Goal: Use online tool/utility: Utilize a website feature to perform a specific function

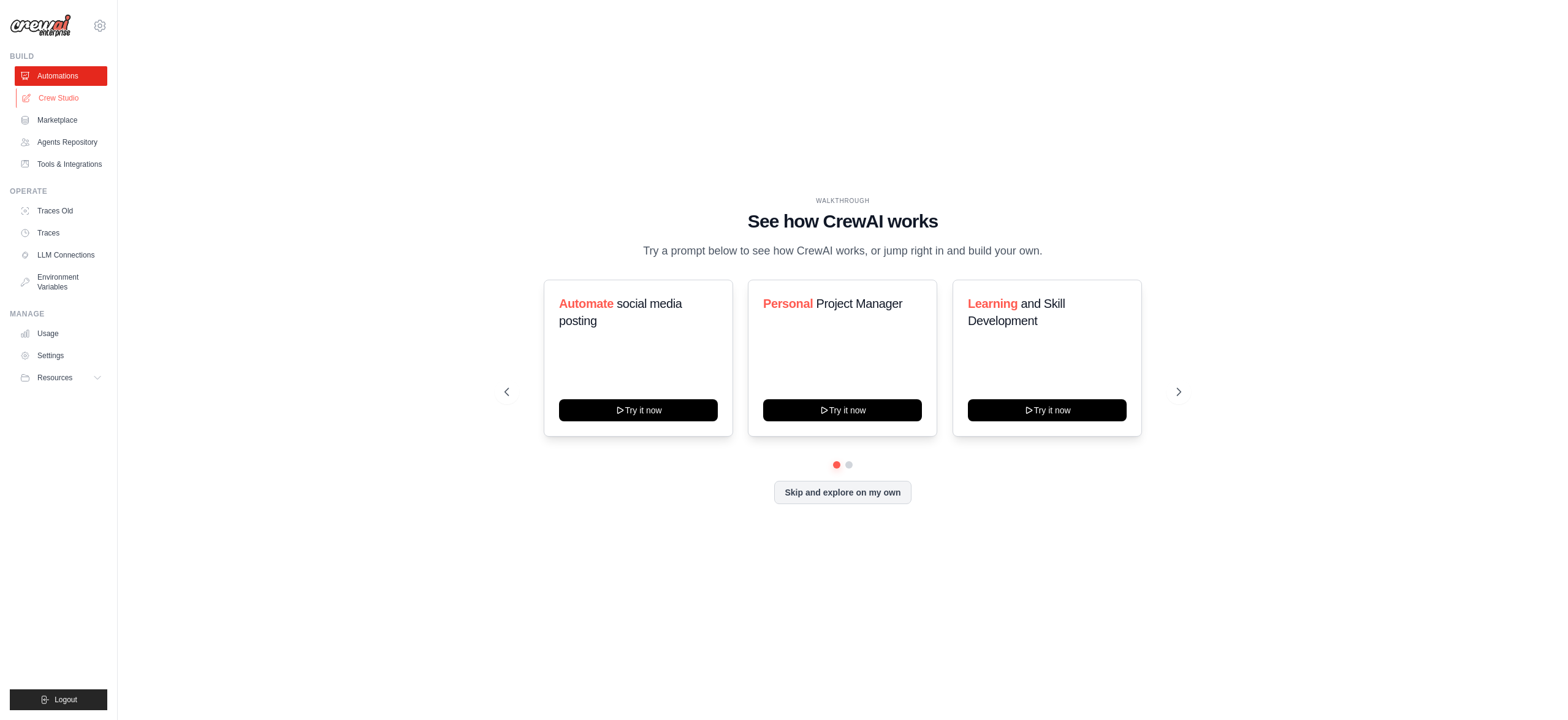
click at [52, 97] on link "Crew Studio" at bounding box center [62, 97] width 92 height 19
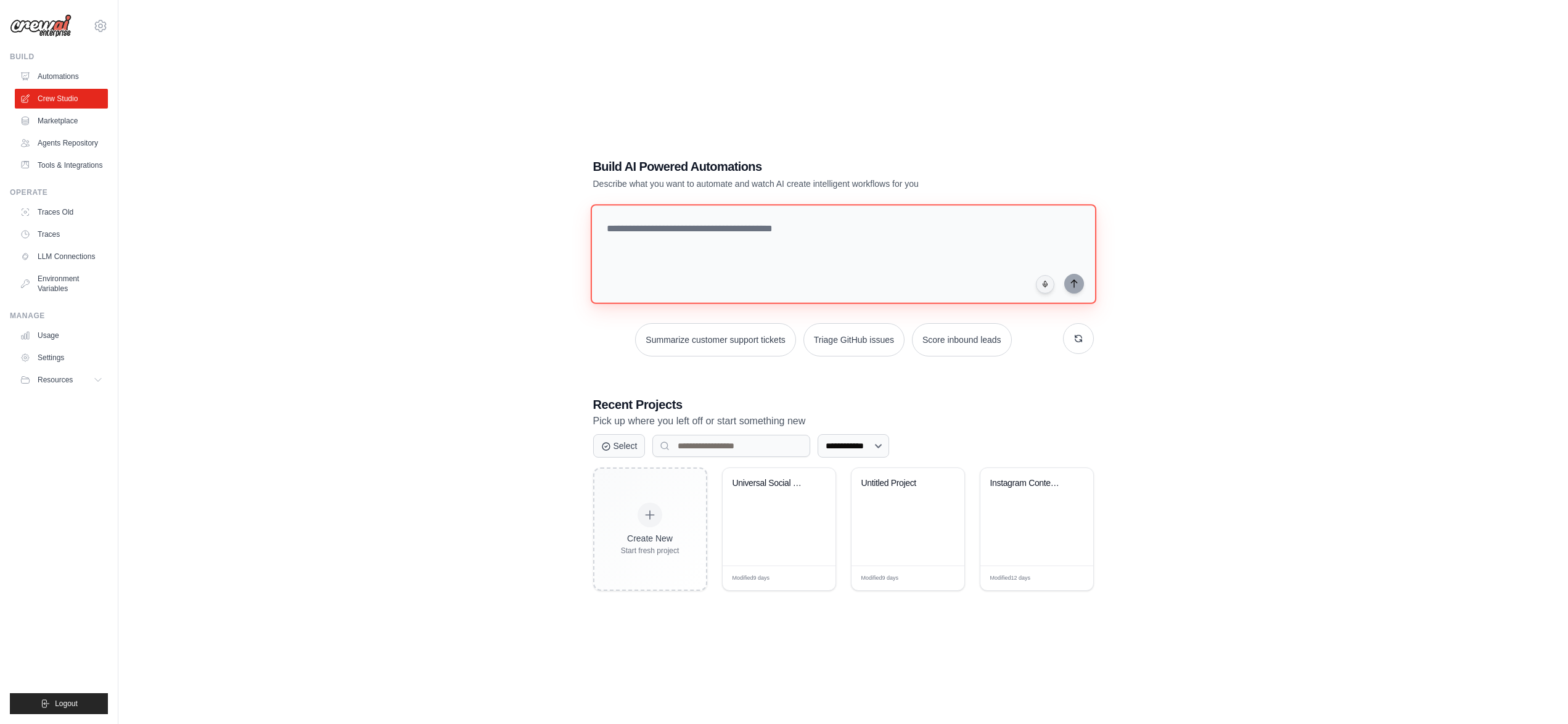
click at [655, 240] on textarea at bounding box center [843, 253] width 505 height 100
type textarea "**********"
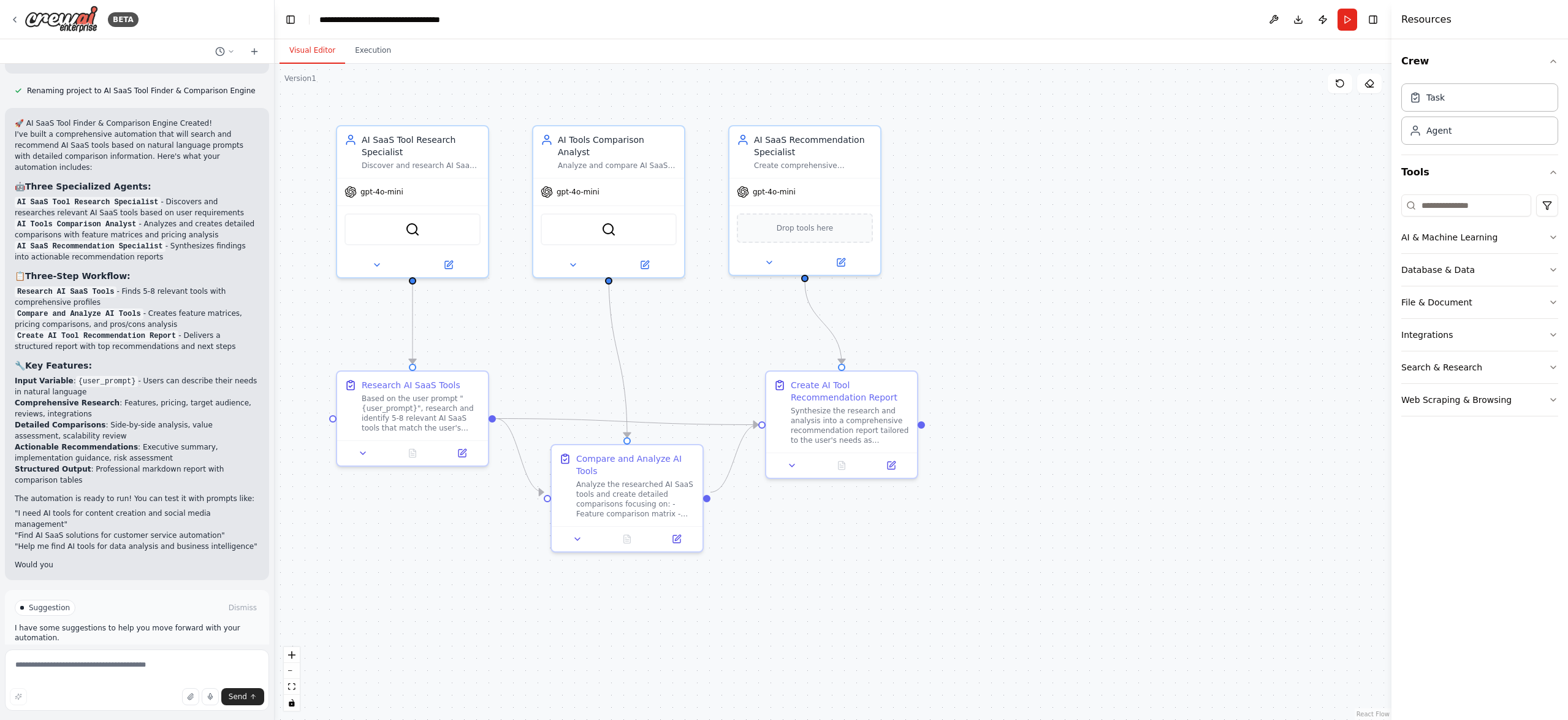
scroll to position [887, 0]
